Goal: Task Accomplishment & Management: Use online tool/utility

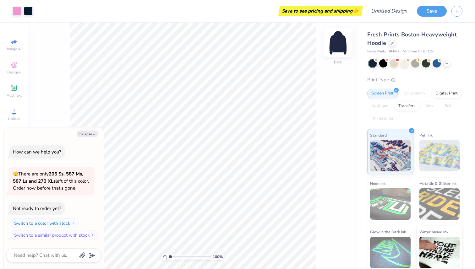
click at [338, 49] on img at bounding box center [337, 42] width 25 height 25
click at [337, 45] on img at bounding box center [337, 42] width 25 height 25
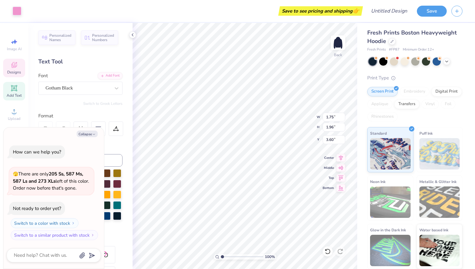
type textarea "x"
type input "3.50"
type textarea "x"
type input "0.55"
type input "3.30"
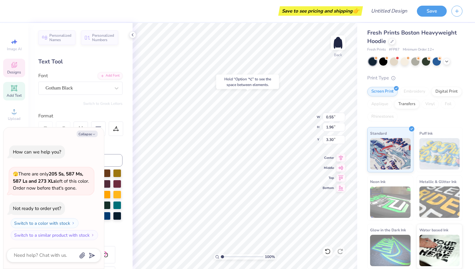
type textarea "x"
type input "3.50"
click at [122, 230] on div at bounding box center [80, 200] width 84 height 62
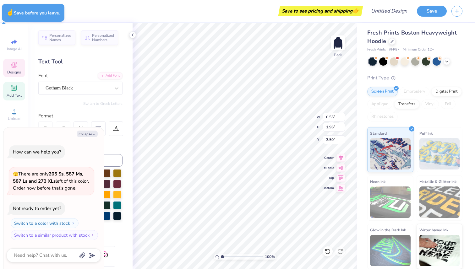
type textarea "x"
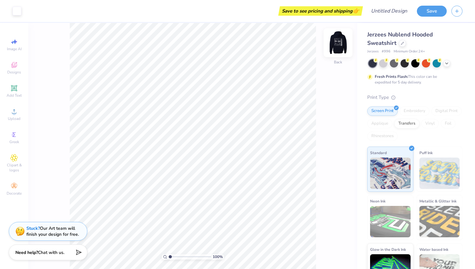
click at [337, 44] on img at bounding box center [337, 42] width 25 height 25
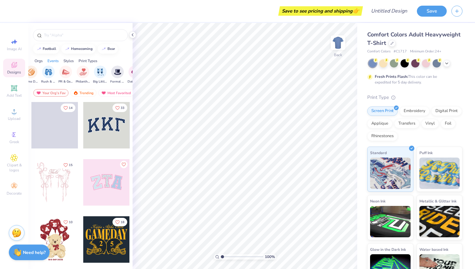
scroll to position [0, 105]
click at [392, 46] on div at bounding box center [391, 42] width 7 height 7
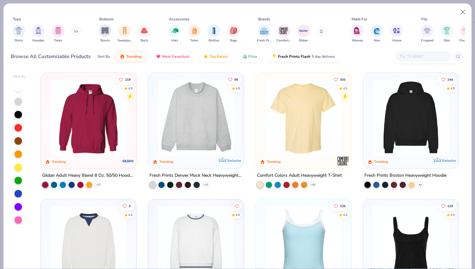
click at [419, 183] on icon at bounding box center [420, 184] width 5 height 5
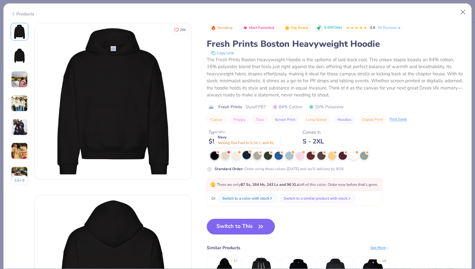
click at [248, 156] on div at bounding box center [246, 155] width 8 height 8
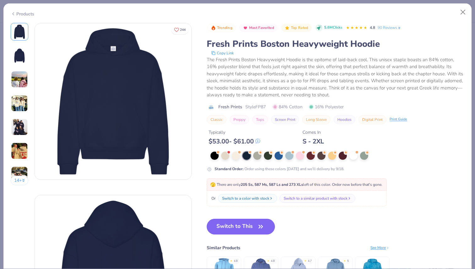
click at [254, 230] on button "Switch to This" at bounding box center [241, 227] width 68 height 16
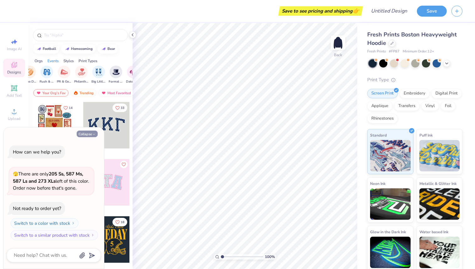
click at [92, 133] on icon "button" at bounding box center [94, 135] width 4 height 4
type textarea "x"
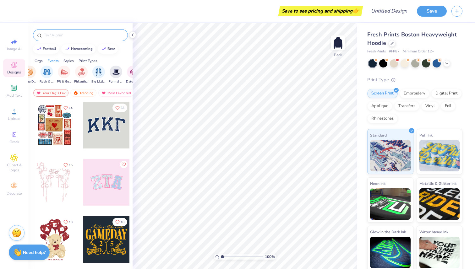
click at [68, 38] on input "text" at bounding box center [83, 35] width 80 height 6
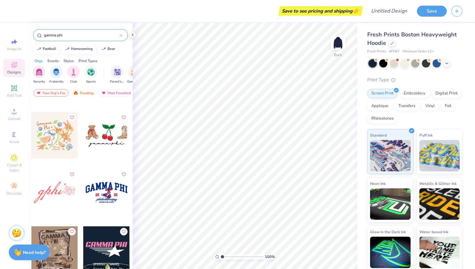
scroll to position [1248, 0]
type input "gamma phi"
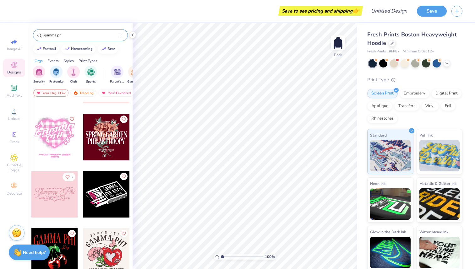
scroll to position [1873, 0]
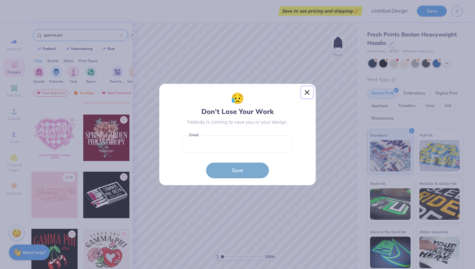
click at [305, 92] on button "Close" at bounding box center [307, 93] width 12 height 12
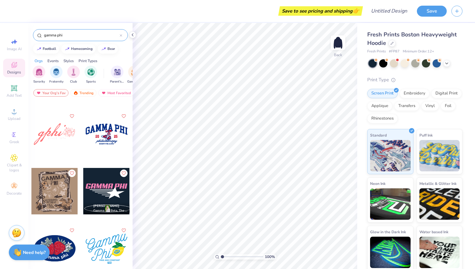
scroll to position [1305, 0]
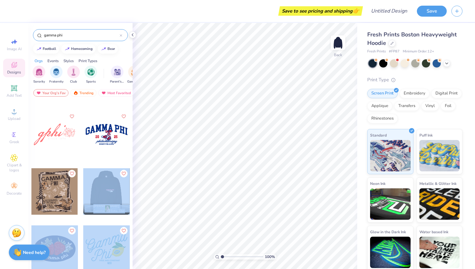
click at [203, 149] on div "Save to see pricing and shipping 👉 Design Title Save Image AI Designs Add Text …" at bounding box center [237, 134] width 475 height 269
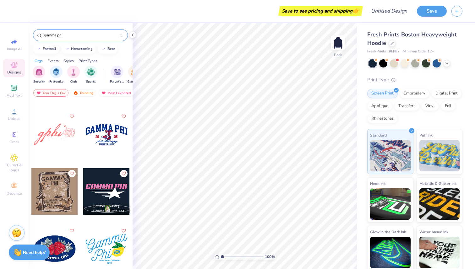
click at [94, 194] on div at bounding box center [106, 191] width 46 height 46
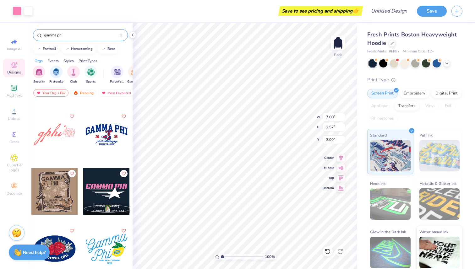
type input "10.91"
type input "4.01"
type input "13.10"
type input "4.82"
type input "14.40"
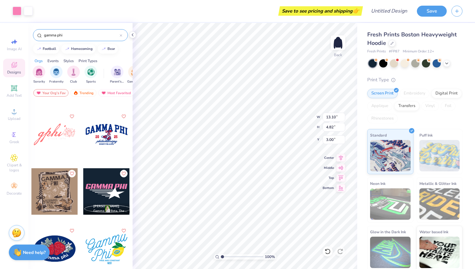
type input "5.29"
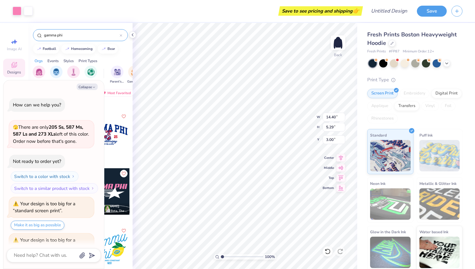
scroll to position [26, 0]
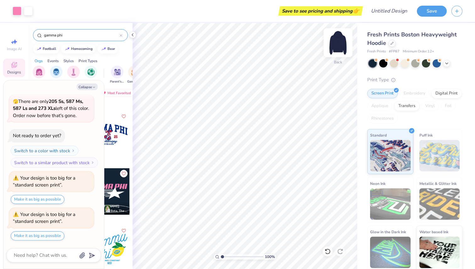
click at [335, 46] on img at bounding box center [337, 42] width 25 height 25
click at [94, 88] on icon "button" at bounding box center [94, 87] width 4 height 4
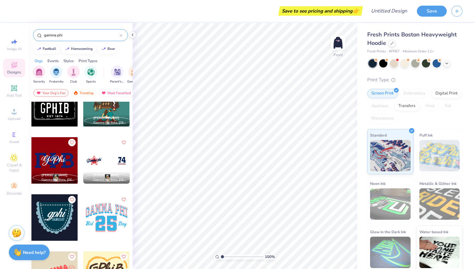
scroll to position [254, 0]
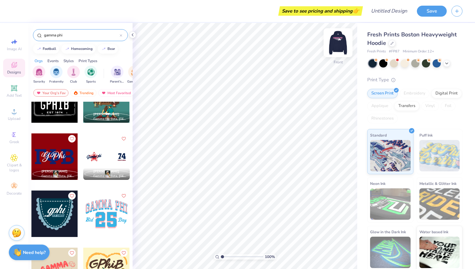
click at [341, 43] on img at bounding box center [337, 42] width 25 height 25
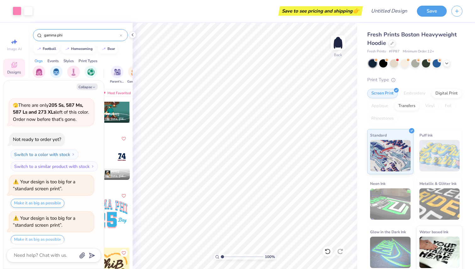
scroll to position [24, 0]
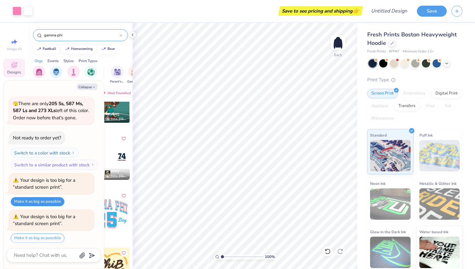
click at [51, 202] on button "Make it as big as possible" at bounding box center [38, 201] width 54 height 9
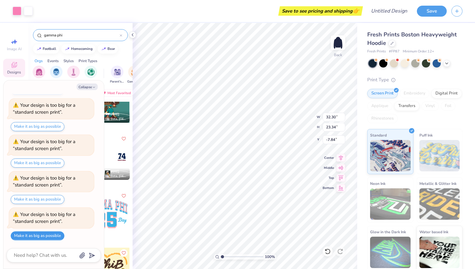
click at [48, 234] on button "Make it as big as possible" at bounding box center [38, 235] width 54 height 9
type textarea "x"
type input "31.35"
type input "23.66"
type input "-7.85"
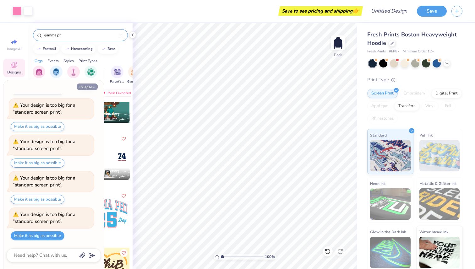
click at [92, 87] on icon "button" at bounding box center [94, 87] width 4 height 4
type textarea "x"
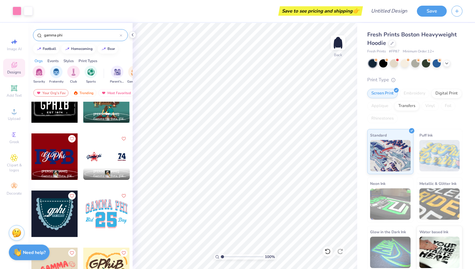
click at [118, 159] on div at bounding box center [106, 156] width 46 height 46
click at [337, 46] on img at bounding box center [337, 42] width 25 height 25
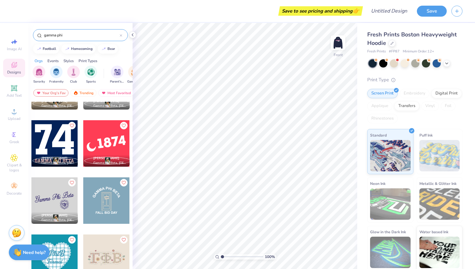
scroll to position [896, 0]
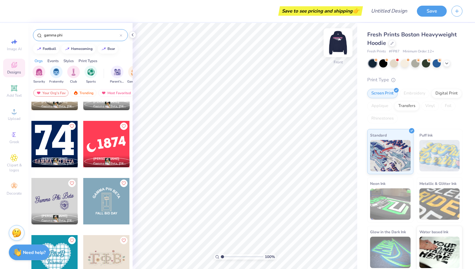
click at [345, 41] on img at bounding box center [337, 42] width 25 height 25
click at [341, 42] on img at bounding box center [337, 42] width 25 height 25
click at [115, 145] on div at bounding box center [106, 144] width 46 height 46
type input "11.02"
type input "4.54"
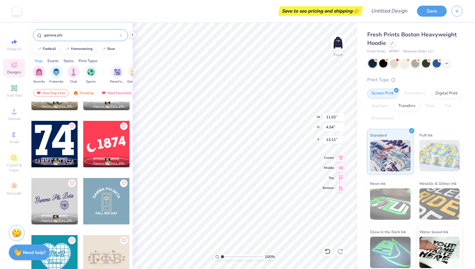
type input "13.11"
type input "14.78"
type input "6.10"
type input "11.49"
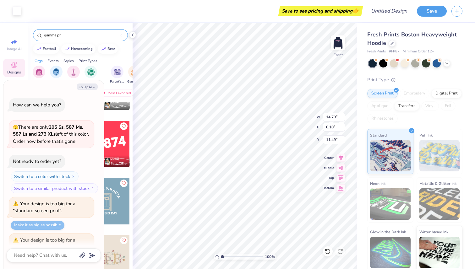
scroll to position [281, 0]
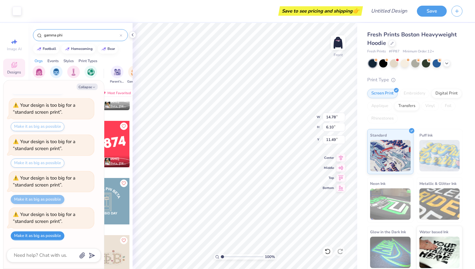
click at [45, 239] on button "Make it as big as possible" at bounding box center [38, 235] width 54 height 9
type textarea "x"
type input "28.27"
type input "37.33"
type input "-7.78"
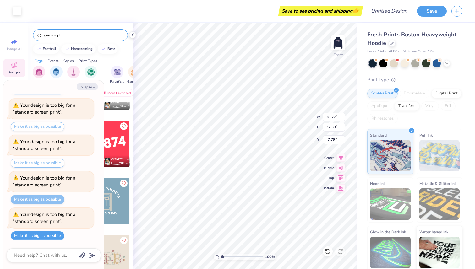
type textarea "x"
type input "14.78"
type input "6.10"
type input "11.49"
type textarea "x"
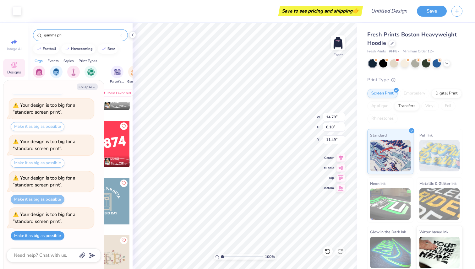
type input "8.65"
click at [343, 42] on img at bounding box center [337, 42] width 25 height 25
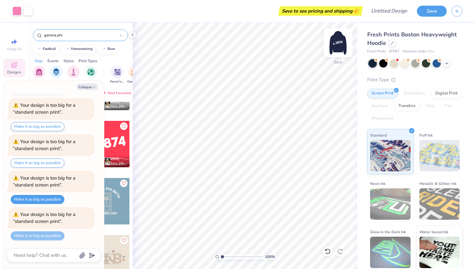
click at [343, 42] on img at bounding box center [337, 42] width 25 height 25
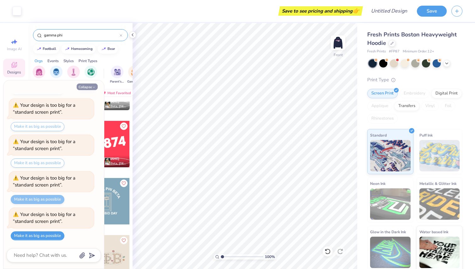
click at [84, 89] on button "Collapse" at bounding box center [87, 87] width 21 height 7
type textarea "x"
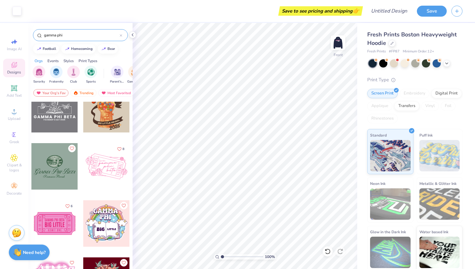
scroll to position [1731, 0]
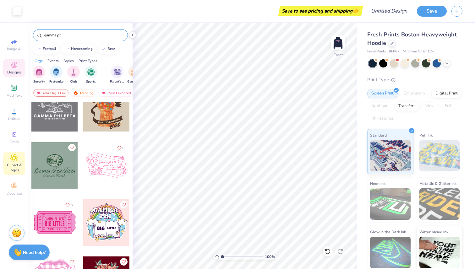
click at [14, 159] on icon at bounding box center [14, 157] width 3 height 3
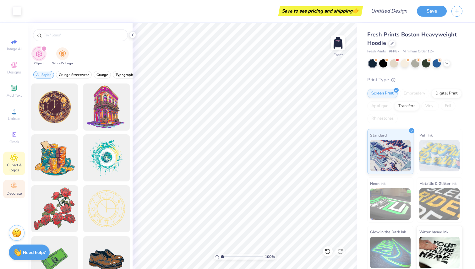
click at [16, 187] on icon at bounding box center [14, 186] width 6 height 4
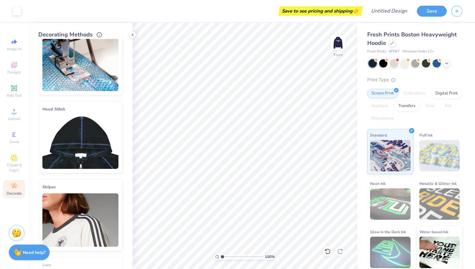
scroll to position [0, 0]
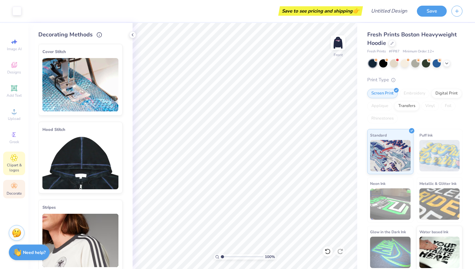
click at [16, 170] on span "Clipart & logos" at bounding box center [14, 168] width 22 height 10
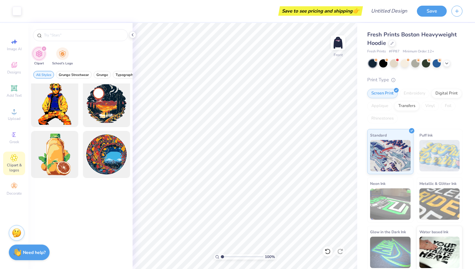
scroll to position [2093, 0]
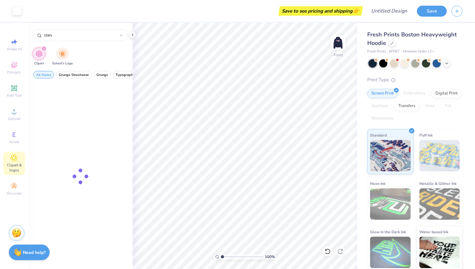
type input "stars"
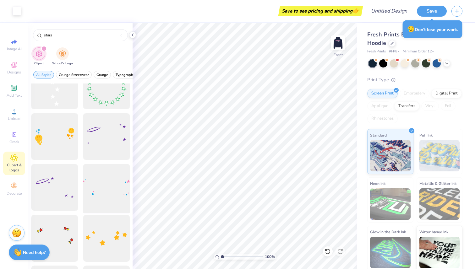
scroll to position [18, 0]
click at [109, 144] on div at bounding box center [106, 140] width 52 height 52
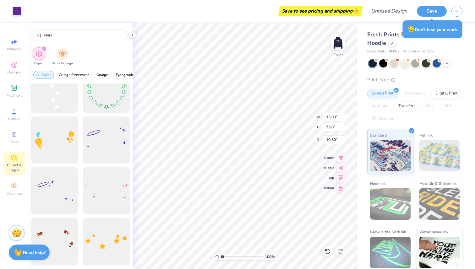
type input "7.75"
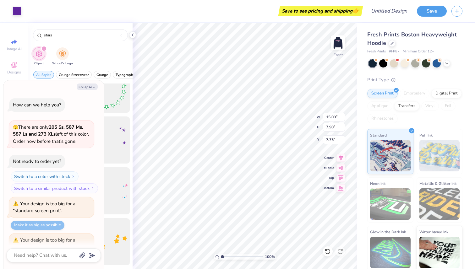
scroll to position [317, 0]
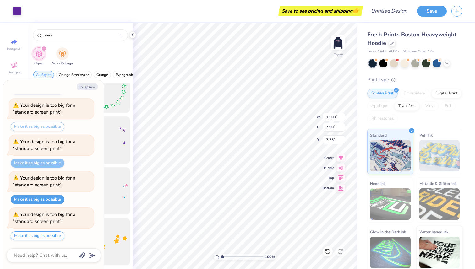
type textarea "x"
type input "14.25"
type input "7.51"
type input "8.14"
type textarea "x"
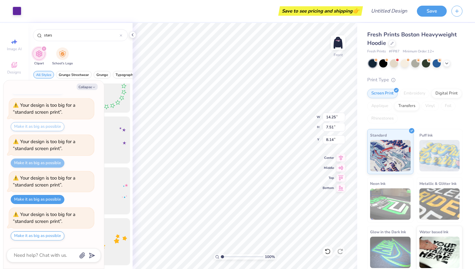
type input "15.49"
type textarea "x"
type input "14.78"
type input "6.10"
type input "8.65"
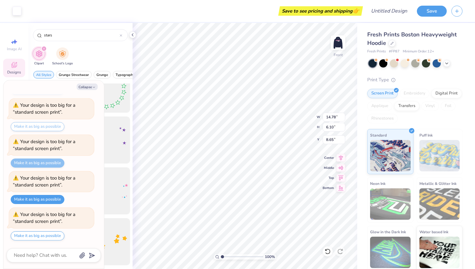
type textarea "x"
type input "13.33"
type input "5.50"
type input "8.64"
type textarea "x"
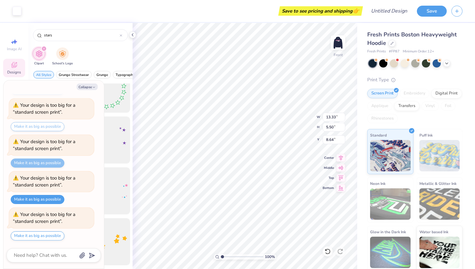
type input "8.67"
type textarea "x"
type input "14.25"
type input "7.51"
type input "15.49"
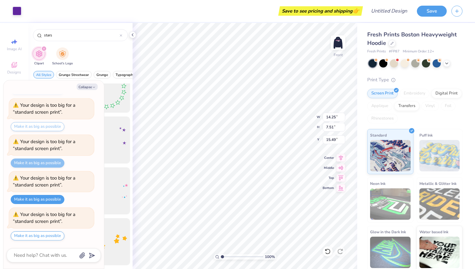
type textarea "x"
type input "7.24"
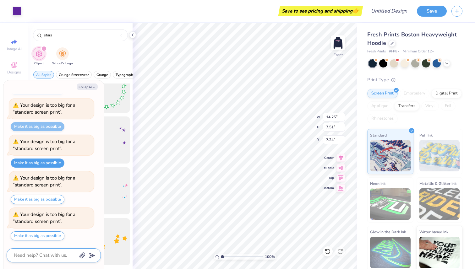
click at [46, 255] on textarea at bounding box center [45, 255] width 64 height 8
type textarea "x"
type textarea "h"
type textarea "x"
type textarea "hp"
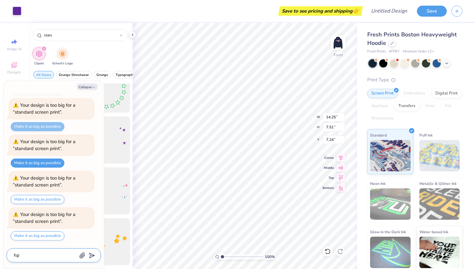
type textarea "x"
type textarea "hpw"
type textarea "x"
type textarea "hp"
type textarea "x"
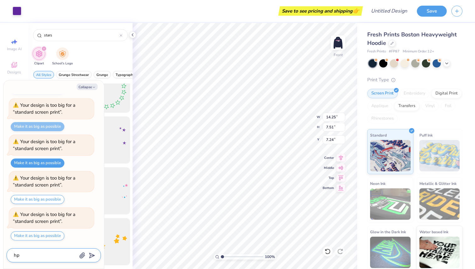
type textarea "h"
type textarea "x"
type textarea "ho"
type textarea "x"
type textarea "how"
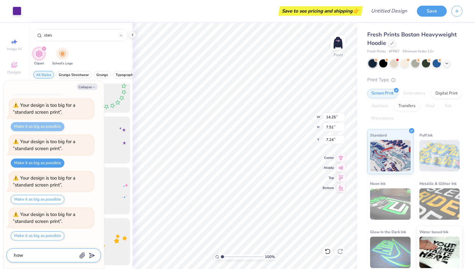
type textarea "x"
type textarea "how c"
type textarea "x"
type textarea "how ca"
type textarea "x"
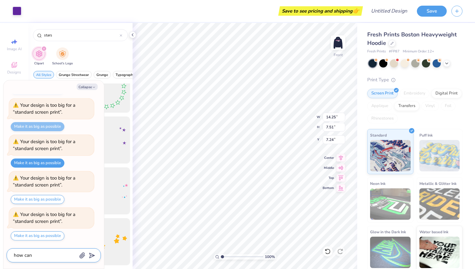
type textarea "how can"
type textarea "x"
type textarea "how can i"
type textarea "x"
type textarea "how can i c"
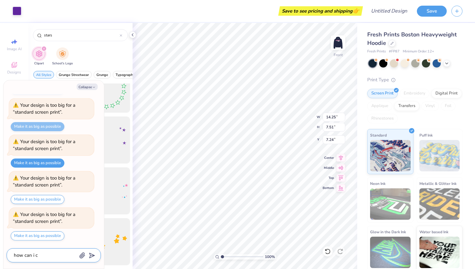
type textarea "x"
type textarea "how can i ch"
type textarea "x"
type textarea "how can i cha"
type textarea "x"
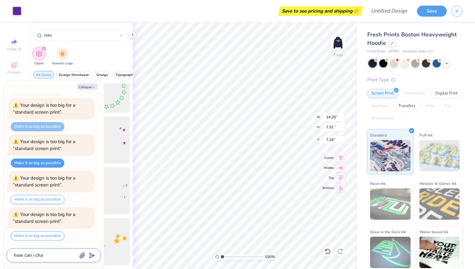
type textarea "how can i chan"
type textarea "x"
type textarea "how can i [PERSON_NAME]"
type textarea "x"
type textarea "how can i change"
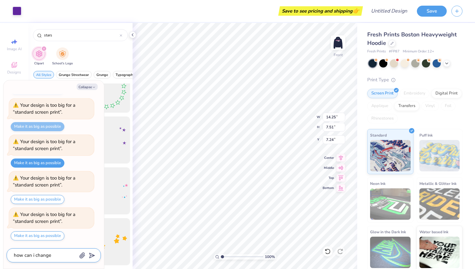
type textarea "x"
type textarea "how can i change t"
type textarea "x"
type textarea "how can i change th"
type textarea "x"
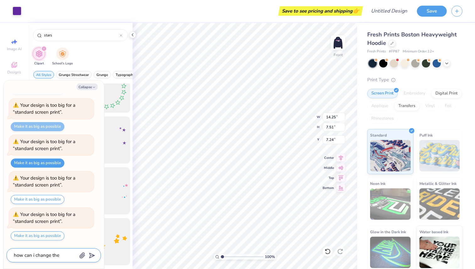
type textarea "how can i change the"
type textarea "x"
type textarea "how can i change the c"
type textarea "x"
type textarea "how can i change the co"
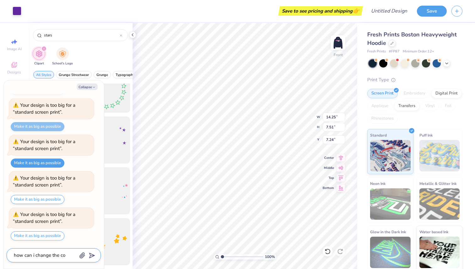
type textarea "x"
type textarea "how can i change the col"
type textarea "x"
type textarea "how can i change the colo"
type textarea "x"
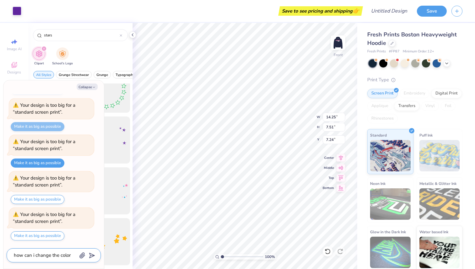
type textarea "how can i change the color"
type textarea "x"
type textarea "how can i change the color o"
type textarea "x"
type textarea "how can i change the color of"
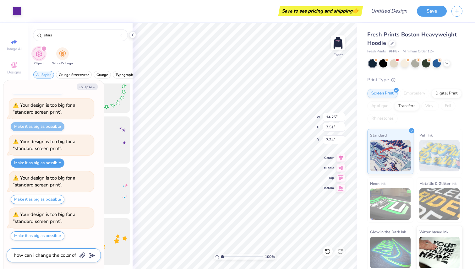
type textarea "x"
type textarea "how can i change the color of c"
type textarea "x"
type textarea "how can i change the color of cl"
type textarea "x"
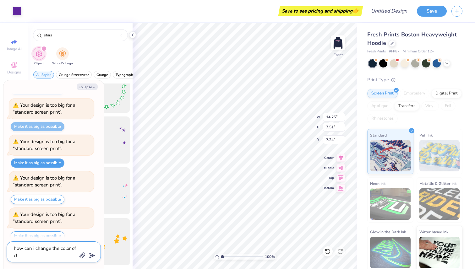
type textarea "how can i change the color of cli"
type textarea "x"
type textarea "how can i change the color of clip"
type textarea "x"
type textarea "how can i change the color of clipa"
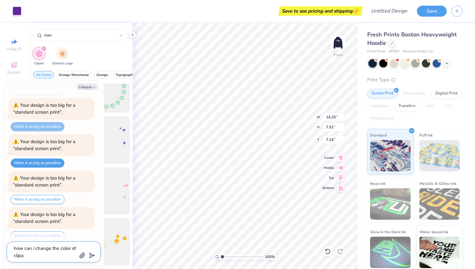
type textarea "x"
type textarea "how can i change the color of clipar"
type textarea "x"
type textarea "how can i change the color of clipart"
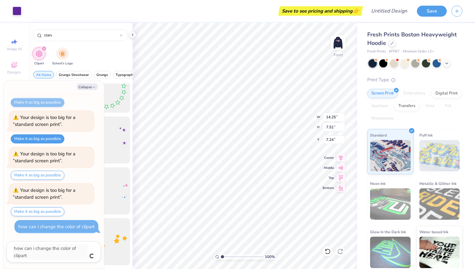
type textarea "x"
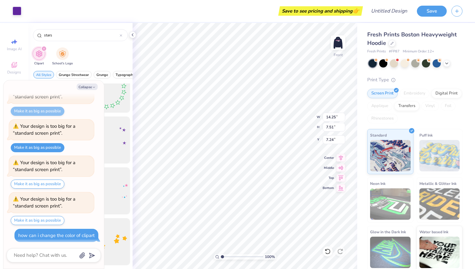
scroll to position [371, 0]
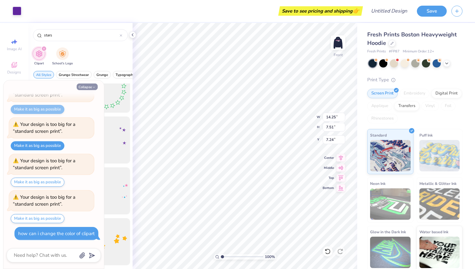
click at [96, 87] on button "Collapse" at bounding box center [87, 87] width 21 height 7
type textarea "x"
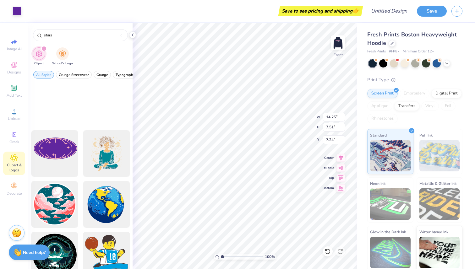
scroll to position [0, 0]
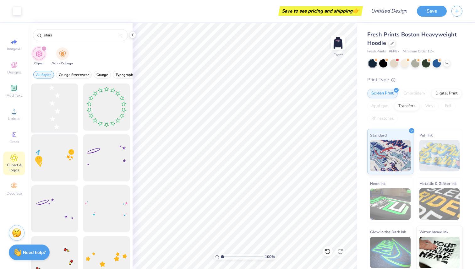
click at [62, 105] on div at bounding box center [55, 107] width 52 height 52
type input "2.43"
type input "9.49"
type input "14.25"
type input "9.49"
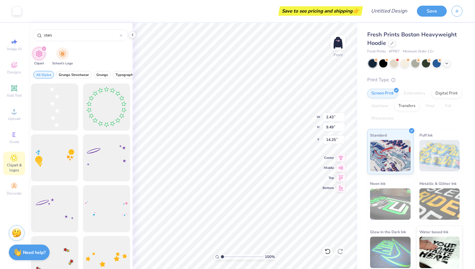
type input "2.46"
type input "14.49"
type input "9.20"
type input "3.80"
type input "13.73"
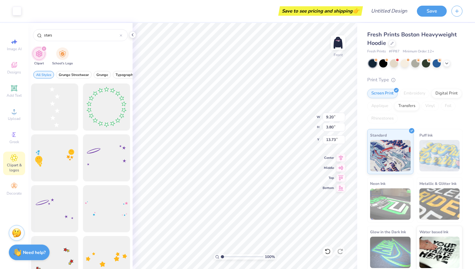
type input "11.52"
type input "4.76"
type input "13.28"
type input "11.90"
type input "3.04"
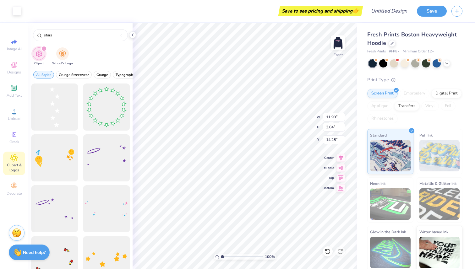
type input "16.01"
type input "13.33"
type input "5.50"
type input "8.68"
type input "13.40"
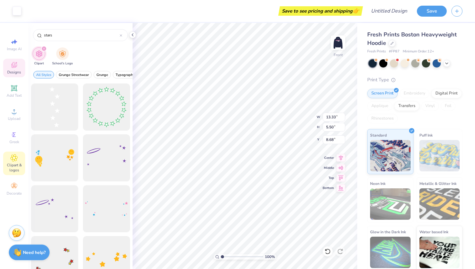
type input "3.89"
type input "10.86"
type input "16.04"
click at [58, 36] on input "stars" at bounding box center [81, 35] width 76 height 6
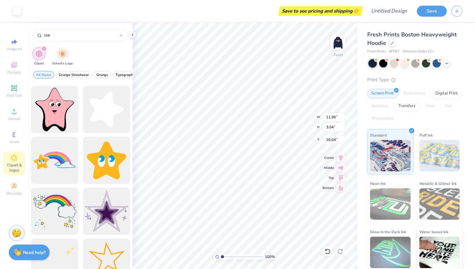
scroll to position [455, 0]
type input "star"
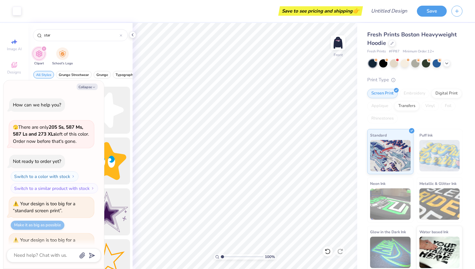
scroll to position [400, 0]
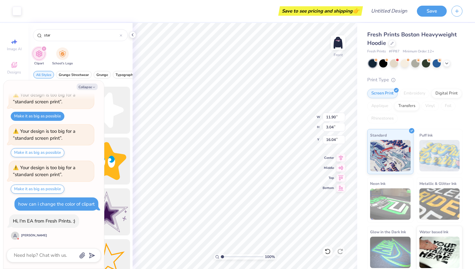
type textarea "x"
type input "16.05"
click at [83, 88] on button "Collapse" at bounding box center [87, 87] width 21 height 7
type textarea "x"
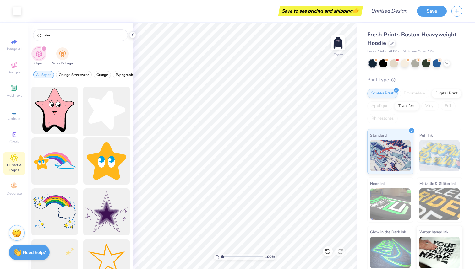
click at [104, 114] on div at bounding box center [106, 110] width 52 height 52
type input "6.10"
type input "6.32"
type input "16.68"
type input "13.40"
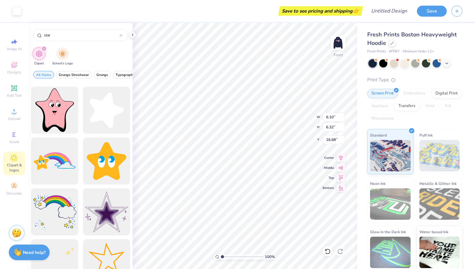
type input "3.89"
type input "10.86"
type input "12.98"
type input "7.23"
type input "9.21"
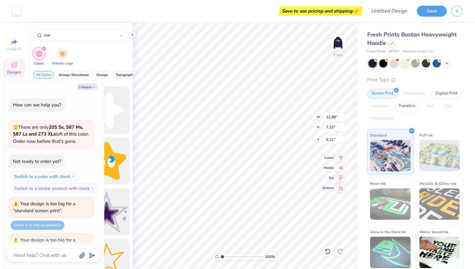
scroll to position [505, 0]
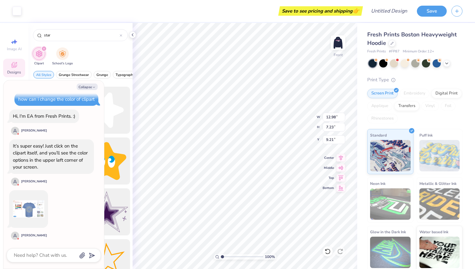
type textarea "x"
type input "6.10"
type input "6.32"
type input "16.68"
type textarea "x"
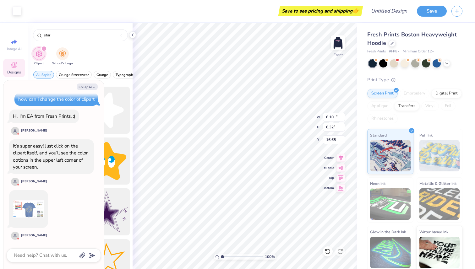
type input "16.69"
type textarea "x"
type input "12.98"
type input "7.23"
type input "9.21"
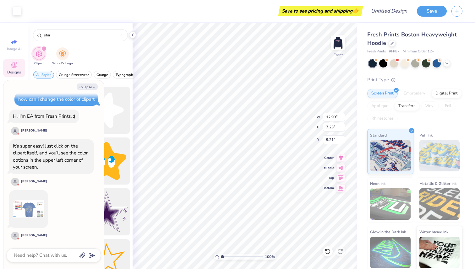
type textarea "x"
type input "13.33"
type input "5.53"
type input "10.13"
click at [326, 254] on icon at bounding box center [327, 251] width 6 height 6
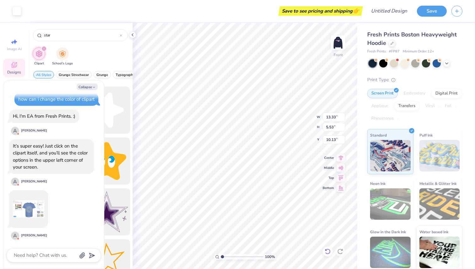
type textarea "x"
type input "12.98"
type input "7.23"
type input "9.21"
click at [326, 254] on icon at bounding box center [327, 251] width 6 height 6
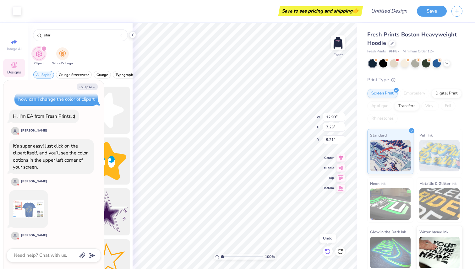
click at [326, 254] on icon at bounding box center [327, 251] width 6 height 6
click at [326, 255] on div at bounding box center [327, 251] width 10 height 10
type textarea "x"
type input "13.40"
type input "3.89"
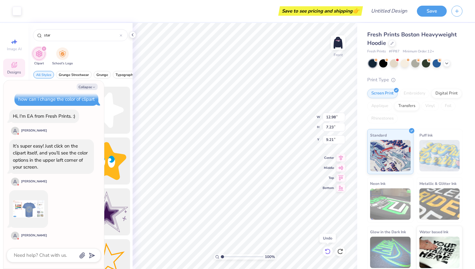
type input "10.86"
click at [326, 255] on div at bounding box center [327, 251] width 10 height 10
type textarea "x"
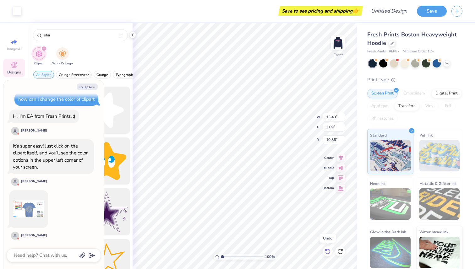
type input "15.00"
type input "15.56"
type input "6.97"
click at [326, 255] on div at bounding box center [327, 251] width 10 height 10
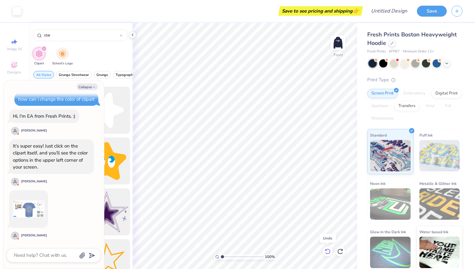
click at [326, 255] on div at bounding box center [327, 251] width 10 height 10
click at [326, 256] on div at bounding box center [327, 251] width 10 height 10
click at [327, 255] on div at bounding box center [327, 251] width 10 height 10
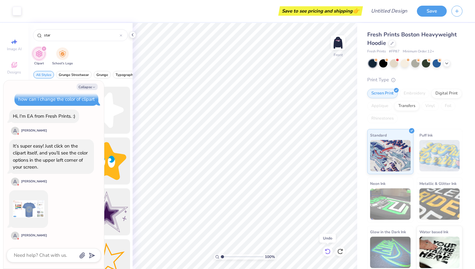
click at [328, 253] on icon at bounding box center [327, 251] width 6 height 6
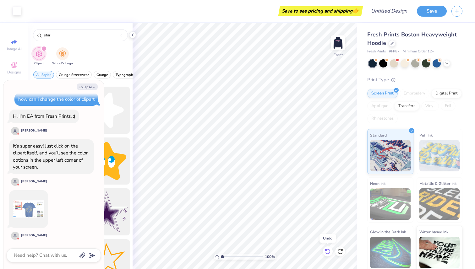
click at [328, 253] on icon at bounding box center [327, 251] width 6 height 6
click at [328, 253] on icon at bounding box center [327, 252] width 5 height 6
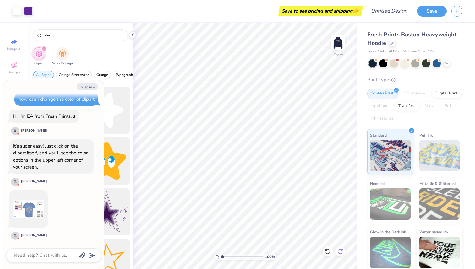
click at [343, 253] on icon at bounding box center [340, 251] width 6 height 6
click at [118, 110] on div at bounding box center [106, 110] width 52 height 52
type textarea "x"
type input "4.58"
type input "4.75"
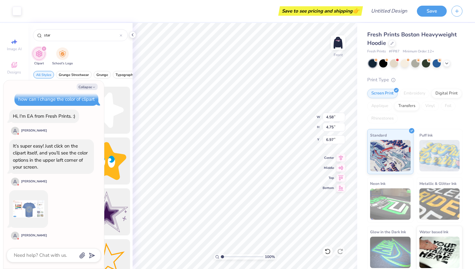
type textarea "x"
type input "12.37"
type textarea "x"
type input "13.43"
type textarea "x"
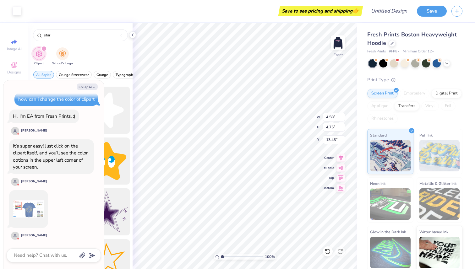
type input "3.88"
type input "4.02"
type textarea "x"
type input "4.00"
type input "3.96"
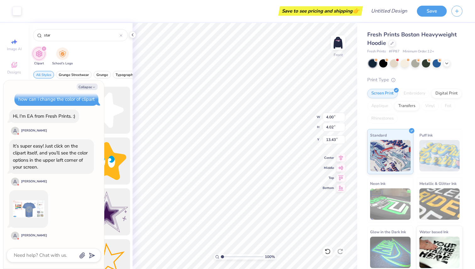
type input "13.69"
click at [115, 115] on div at bounding box center [106, 110] width 52 height 52
click at [115, 128] on div at bounding box center [106, 110] width 52 height 52
click at [115, 111] on div at bounding box center [106, 110] width 52 height 52
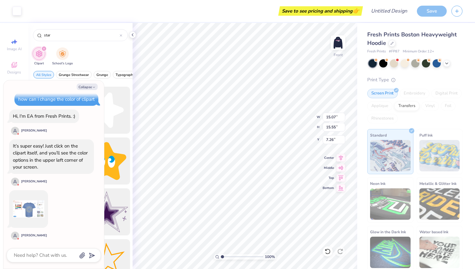
scroll to position [542, 0]
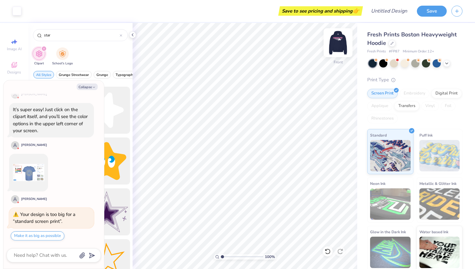
click at [342, 50] on img at bounding box center [337, 42] width 25 height 25
click at [341, 47] on img at bounding box center [337, 42] width 25 height 25
click at [340, 47] on img at bounding box center [337, 42] width 25 height 25
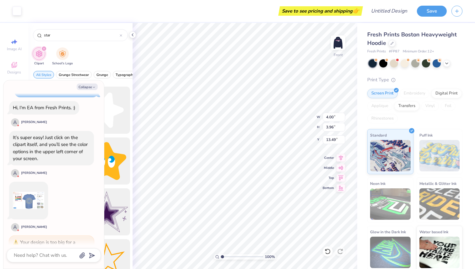
scroll to position [517, 0]
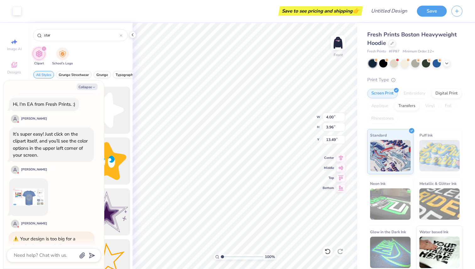
click at [34, 196] on img at bounding box center [28, 196] width 31 height 31
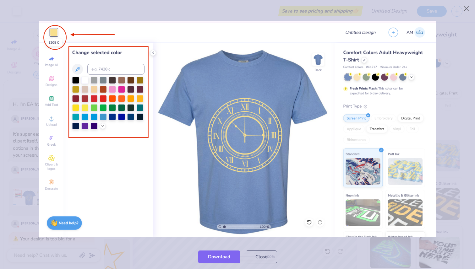
click at [260, 6] on div at bounding box center [237, 7] width 475 height 14
click at [259, 261] on button "Close" at bounding box center [261, 255] width 31 height 13
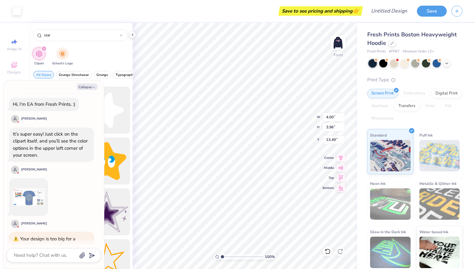
scroll to position [542, 0]
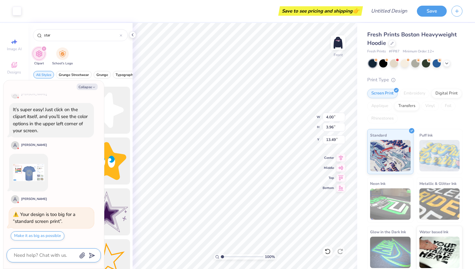
click at [54, 256] on textarea at bounding box center [45, 255] width 64 height 8
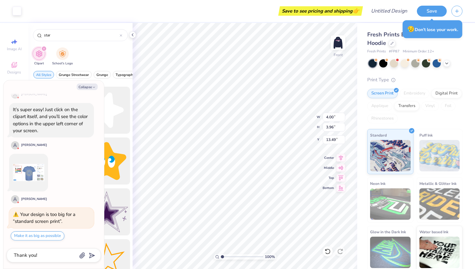
scroll to position [559, 0]
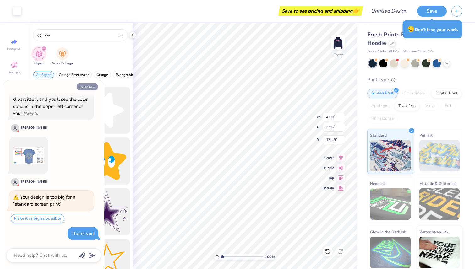
click at [92, 87] on button "Collapse" at bounding box center [87, 87] width 21 height 7
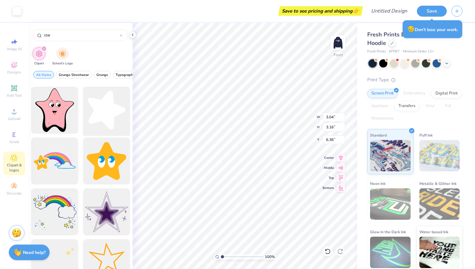
click at [112, 100] on div at bounding box center [106, 110] width 52 height 52
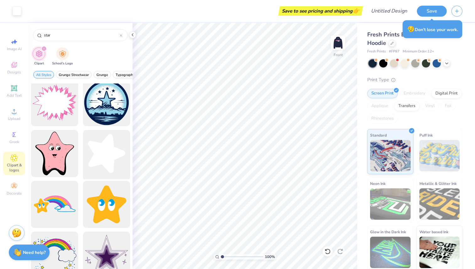
scroll to position [411, 0]
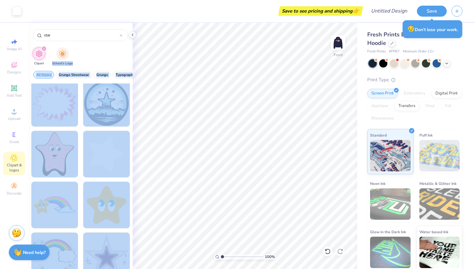
click at [136, 50] on div "Art colors Save to see pricing and shipping 👉 Design Title Save Image AI Design…" at bounding box center [237, 134] width 475 height 269
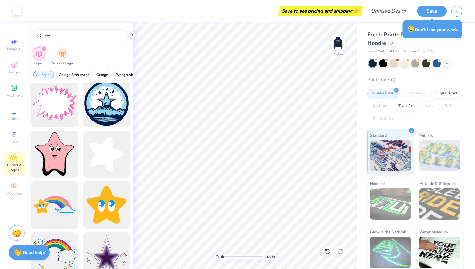
click at [130, 52] on div "Clipart School's Logo" at bounding box center [80, 58] width 104 height 24
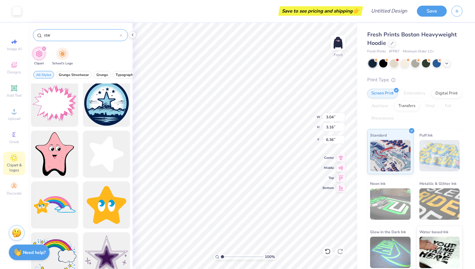
click at [120, 34] on icon at bounding box center [121, 35] width 3 height 3
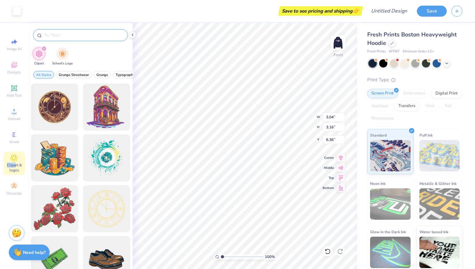
click at [15, 163] on span "Clipart & logos" at bounding box center [14, 168] width 22 height 10
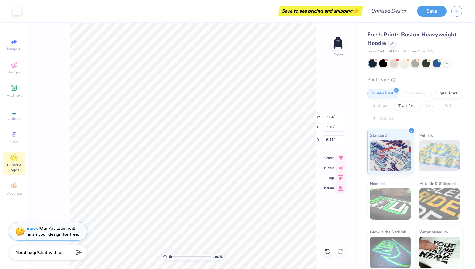
click at [14, 158] on icon at bounding box center [14, 157] width 3 height 3
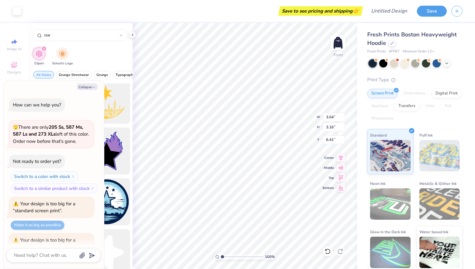
scroll to position [588, 0]
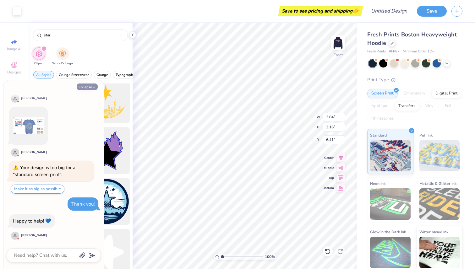
click at [90, 86] on button "Collapse" at bounding box center [87, 87] width 21 height 7
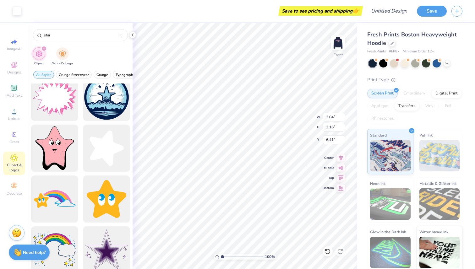
scroll to position [421, 0]
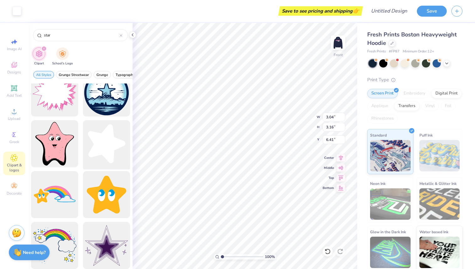
drag, startPoint x: 106, startPoint y: 155, endPoint x: 109, endPoint y: 160, distance: 5.2
click at [109, 160] on div at bounding box center [106, 144] width 52 height 52
click at [19, 14] on div at bounding box center [17, 10] width 9 height 9
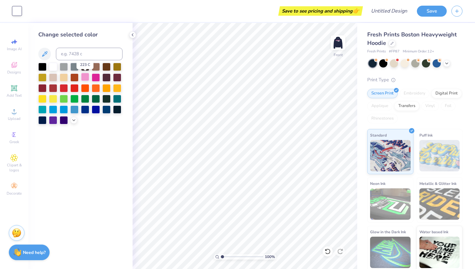
click at [86, 77] on div at bounding box center [85, 77] width 8 height 8
click at [54, 67] on div at bounding box center [53, 66] width 8 height 8
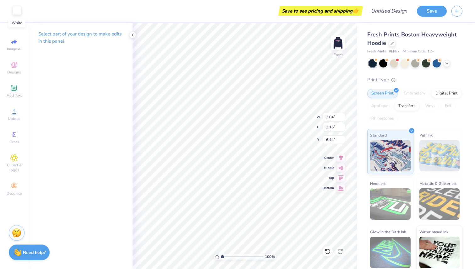
click at [15, 10] on div at bounding box center [17, 10] width 9 height 9
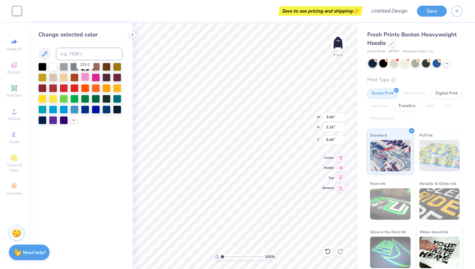
click at [84, 79] on div at bounding box center [85, 77] width 8 height 8
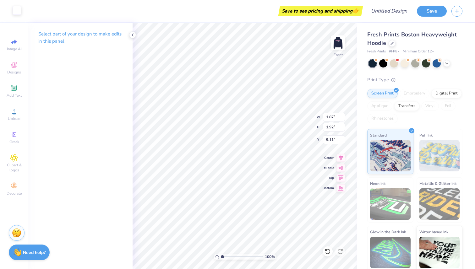
click at [15, 14] on div at bounding box center [17, 10] width 9 height 9
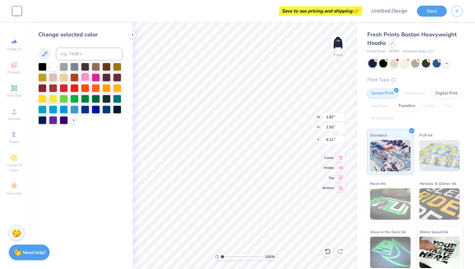
click at [86, 78] on div at bounding box center [85, 77] width 8 height 8
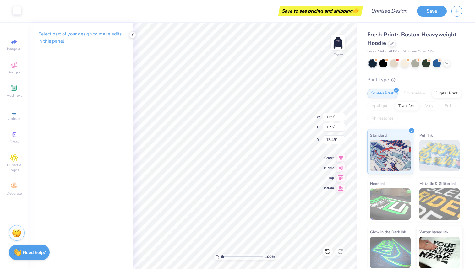
click at [17, 8] on div at bounding box center [17, 10] width 9 height 9
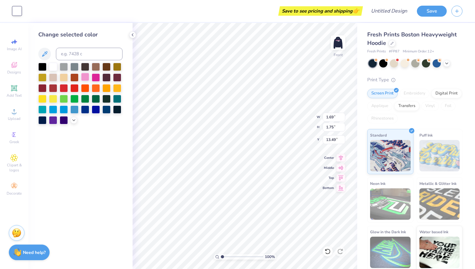
click at [86, 78] on div at bounding box center [85, 77] width 8 height 8
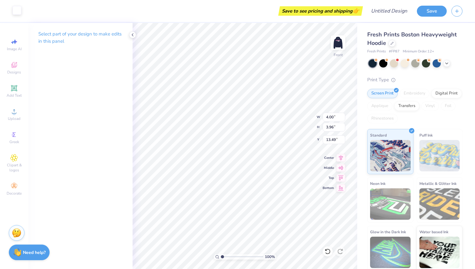
click at [17, 9] on div at bounding box center [17, 10] width 9 height 9
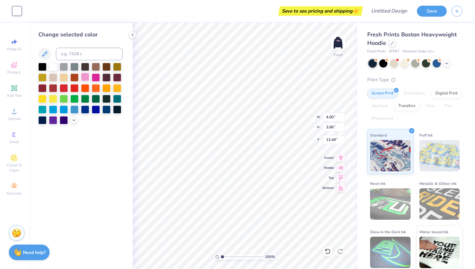
click at [86, 76] on div at bounding box center [85, 77] width 8 height 8
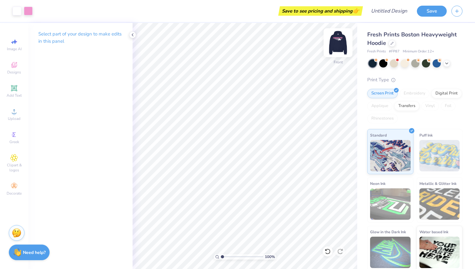
click at [344, 45] on img at bounding box center [337, 42] width 25 height 25
click at [342, 44] on img at bounding box center [337, 42] width 25 height 25
click at [339, 42] on img at bounding box center [337, 42] width 25 height 25
click at [339, 43] on img at bounding box center [337, 42] width 25 height 25
click at [342, 43] on img at bounding box center [337, 42] width 25 height 25
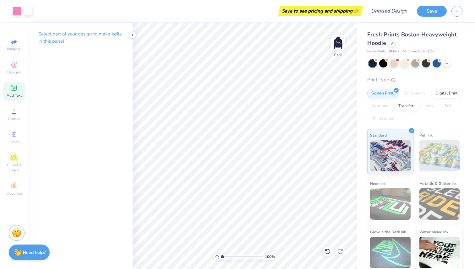
click at [16, 86] on icon at bounding box center [14, 88] width 5 height 5
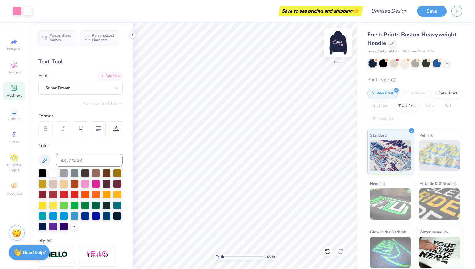
click at [340, 42] on img at bounding box center [337, 42] width 25 height 25
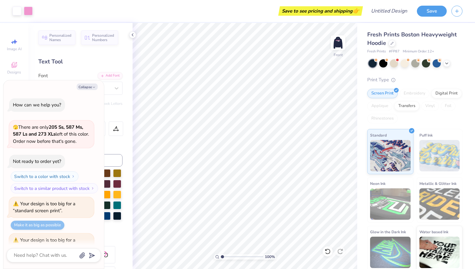
scroll to position [618, 0]
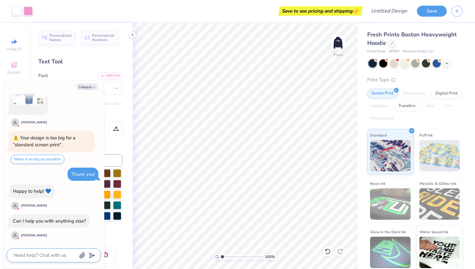
click at [46, 255] on textarea at bounding box center [45, 255] width 64 height 8
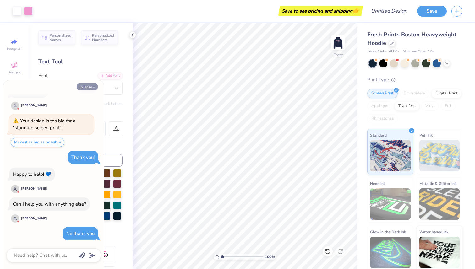
click at [90, 86] on button "Collapse" at bounding box center [87, 87] width 21 height 7
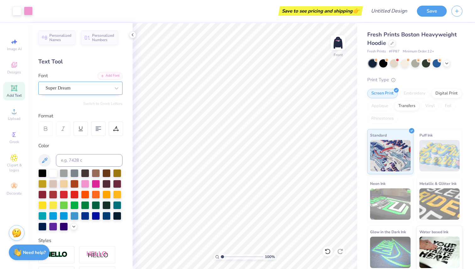
click at [76, 87] on div "Super Dream" at bounding box center [78, 88] width 66 height 10
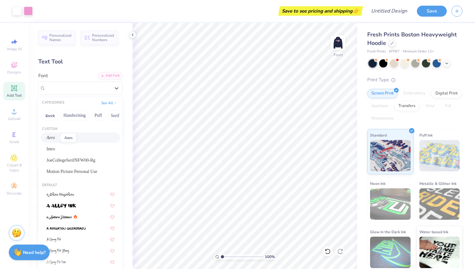
click at [54, 138] on span "Aero" at bounding box center [50, 137] width 8 height 7
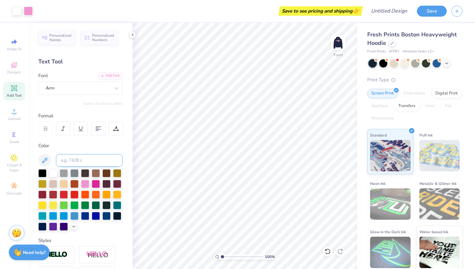
click at [74, 161] on input at bounding box center [89, 160] width 67 height 13
click at [78, 84] on div at bounding box center [78, 88] width 65 height 8
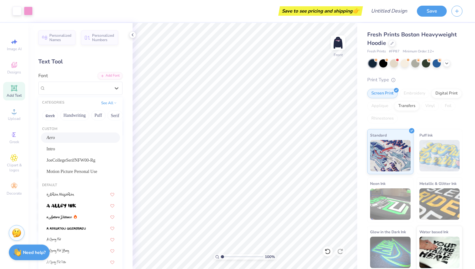
click at [62, 136] on div "Aero" at bounding box center [80, 137] width 68 height 7
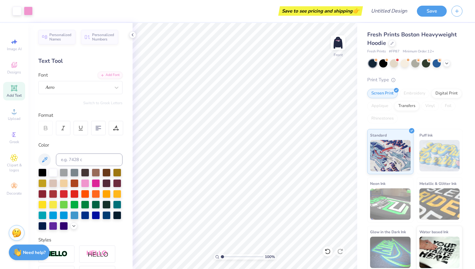
scroll to position [0, 0]
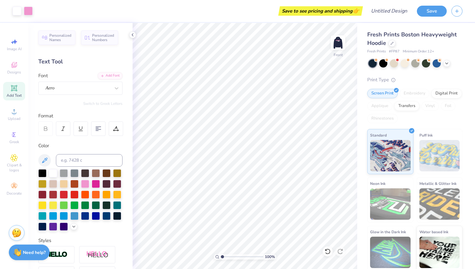
click at [18, 89] on icon at bounding box center [14, 88] width 8 height 8
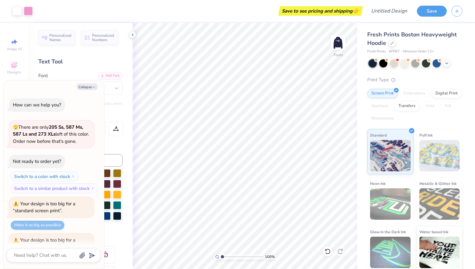
scroll to position [672, 0]
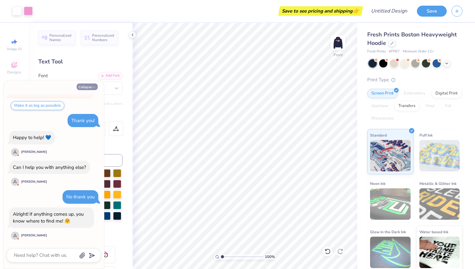
click at [87, 88] on button "Collapse" at bounding box center [87, 87] width 21 height 7
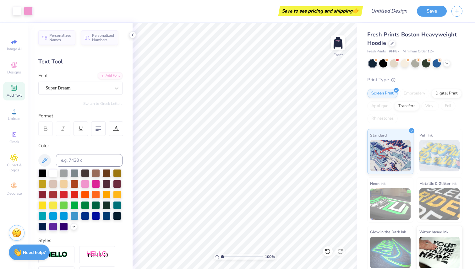
click at [17, 91] on icon at bounding box center [14, 88] width 8 height 8
click at [101, 87] on div "Super Dream" at bounding box center [78, 88] width 66 height 10
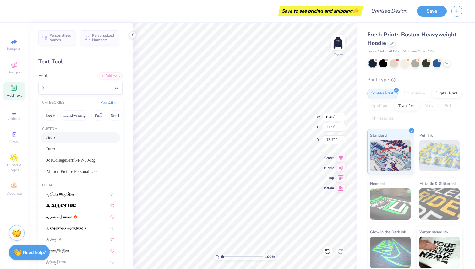
click at [69, 136] on div "Aero" at bounding box center [80, 137] width 68 height 7
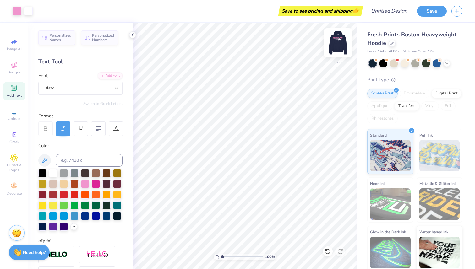
click at [342, 43] on img at bounding box center [337, 42] width 25 height 25
click at [340, 43] on img at bounding box center [337, 42] width 25 height 25
click at [339, 46] on img at bounding box center [337, 42] width 25 height 25
click at [340, 46] on img at bounding box center [337, 42] width 25 height 25
click at [74, 103] on div "Switch to Greek Letters" at bounding box center [80, 103] width 84 height 5
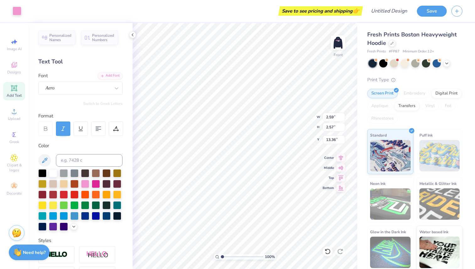
click at [17, 92] on div "Add Text" at bounding box center [14, 91] width 22 height 19
click at [15, 94] on span "Add Text" at bounding box center [14, 95] width 15 height 5
click at [14, 50] on span "Image AI" at bounding box center [14, 48] width 15 height 5
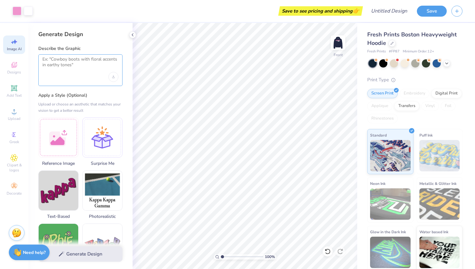
click at [78, 62] on textarea at bounding box center [80, 65] width 76 height 16
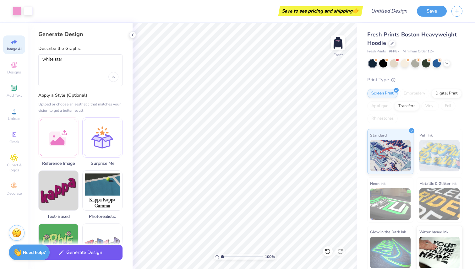
click at [64, 252] on button "Generate Design" at bounding box center [80, 252] width 84 height 15
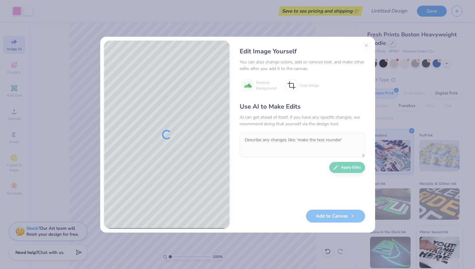
click at [366, 46] on div "Edit Image Yourself You can also change colors, add or remove text, and make ot…" at bounding box center [302, 135] width 138 height 188
click at [365, 46] on div "Edit Image Yourself You can also change colors, add or remove text, and make ot…" at bounding box center [302, 135] width 138 height 188
drag, startPoint x: 287, startPoint y: 101, endPoint x: 305, endPoint y: 104, distance: 18.4
click at [305, 105] on div "Edit Image Yourself You can also change colors, add or remove text, and make ot…" at bounding box center [302, 135] width 138 height 188
click at [328, 95] on div "Edit Image Yourself You can also change colors, add or remove text, and make ot…" at bounding box center [302, 135] width 138 height 188
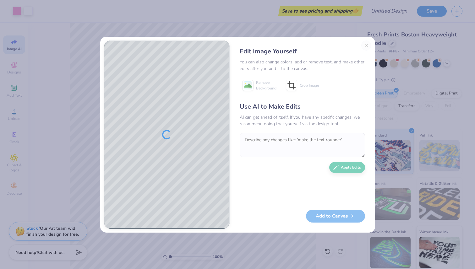
click at [364, 48] on div "Edit Image Yourself" at bounding box center [302, 51] width 125 height 9
click at [365, 46] on div "Edit Image Yourself You can also change colors, add or remove text, and make ot…" at bounding box center [302, 135] width 138 height 188
